Goal: Task Accomplishment & Management: Use online tool/utility

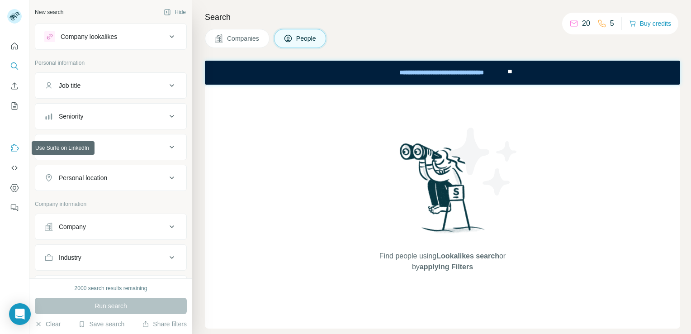
click at [16, 148] on icon "Use Surfe on LinkedIn" at bounding box center [14, 147] width 9 height 9
